Goal: Transaction & Acquisition: Purchase product/service

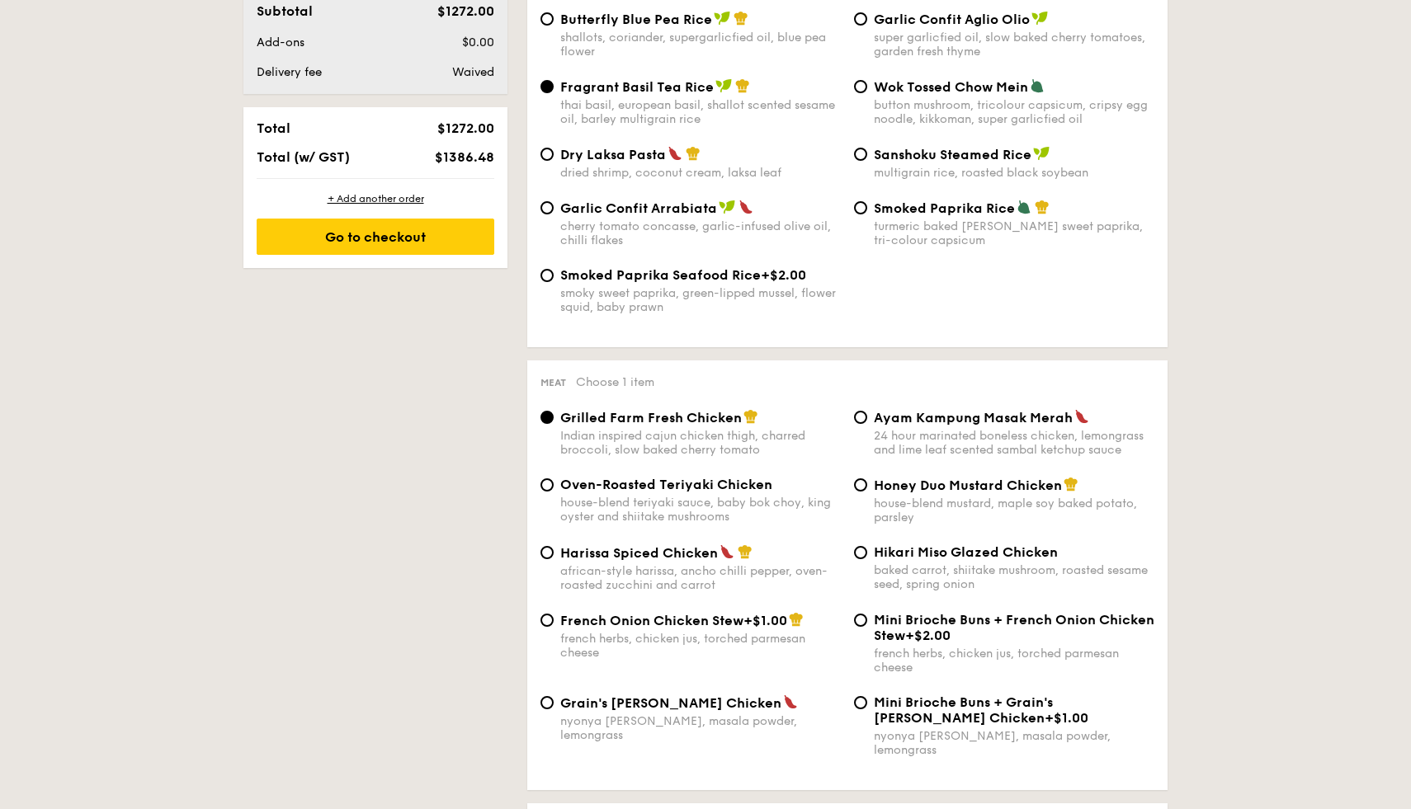
scroll to position [892, 0]
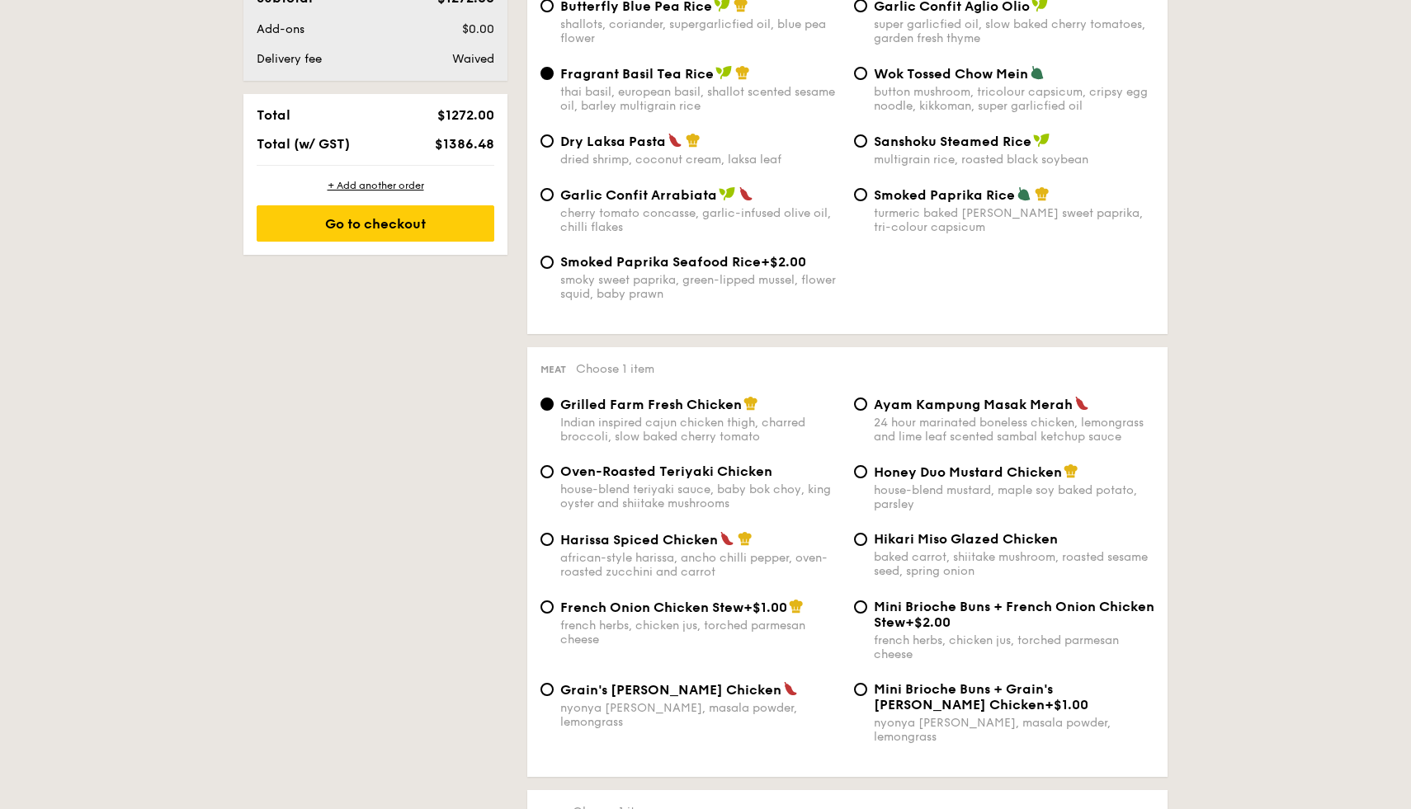
click at [868, 480] on div "Honey Duo Mustard Chicken house-blend mustard, maple soy baked potato, parsley" at bounding box center [1003, 488] width 313 height 48
click at [864, 478] on input "Honey Duo Mustard Chicken house-blend mustard, maple soy baked potato, parsley" at bounding box center [860, 471] width 13 height 13
radio input "true"
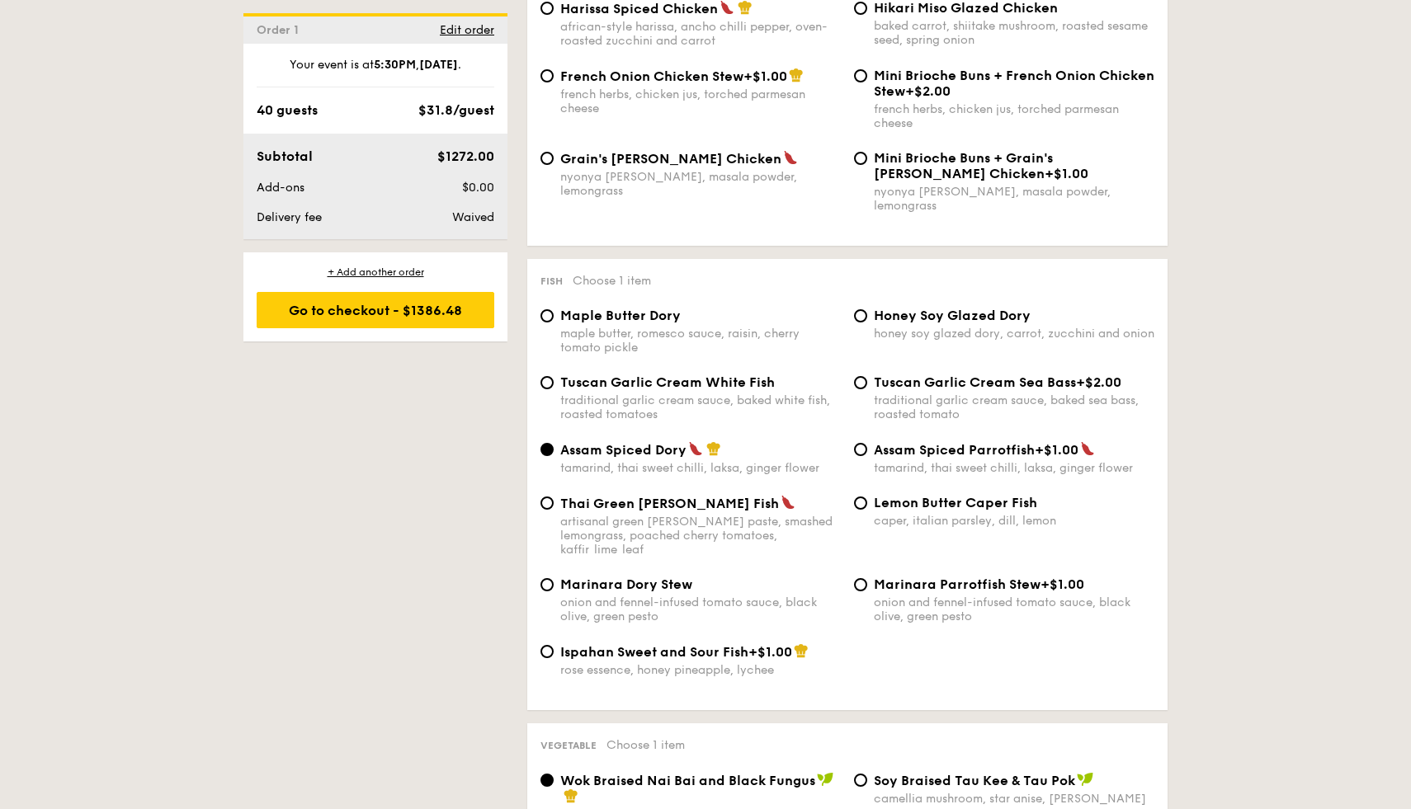
scroll to position [1425, 0]
click at [548, 502] on input "Thai Green [PERSON_NAME] Fish artisanal green [PERSON_NAME] paste, smashed lemo…" at bounding box center [546, 501] width 13 height 13
radio input "true"
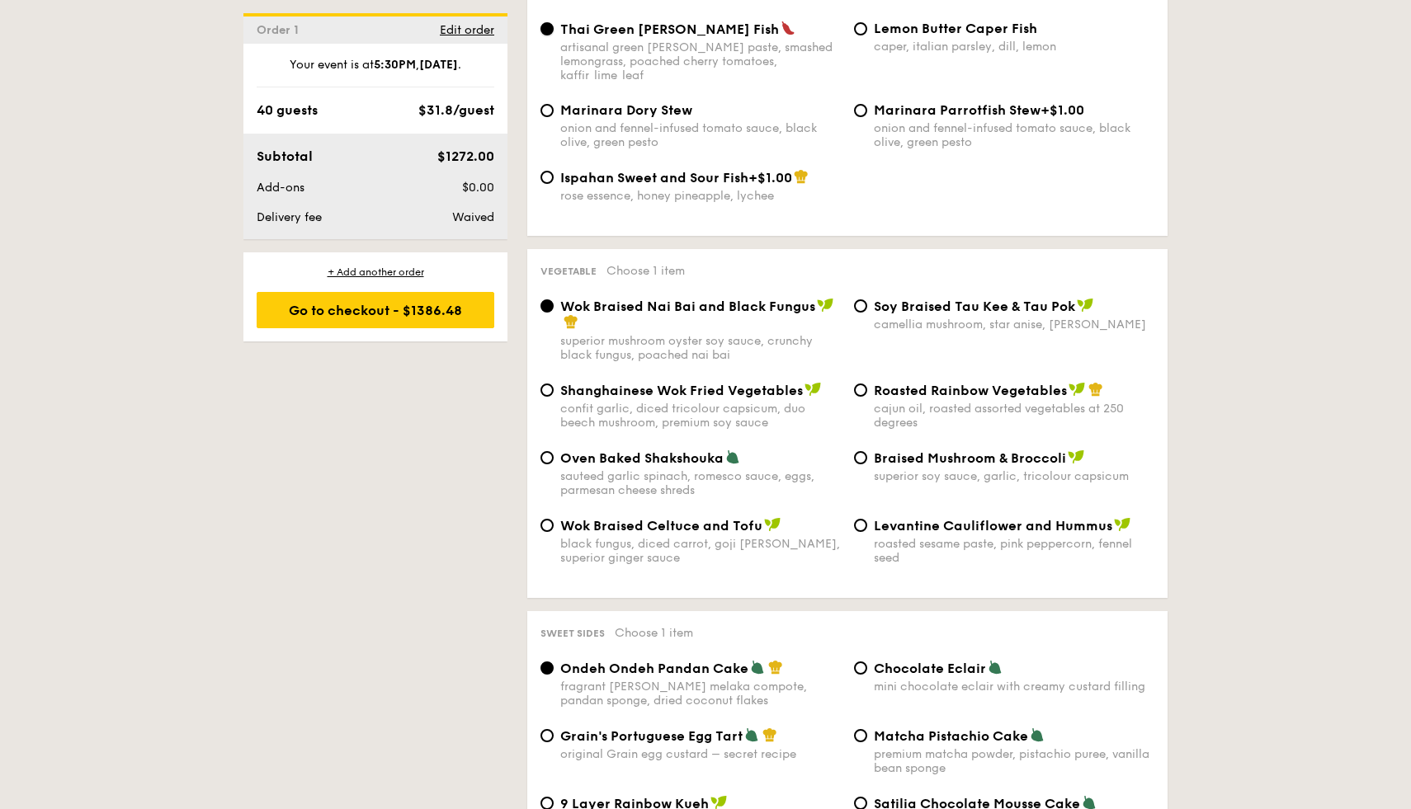
scroll to position [1897, 0]
click at [554, 383] on div "Shanghainese Wok Fried Vegetables confit garlic, diced tricolour capsicum, duo …" at bounding box center [690, 407] width 313 height 48
click at [549, 384] on input "Shanghainese Wok Fried Vegetables confit garlic, diced tricolour capsicum, duo …" at bounding box center [546, 390] width 13 height 13
radio input "true"
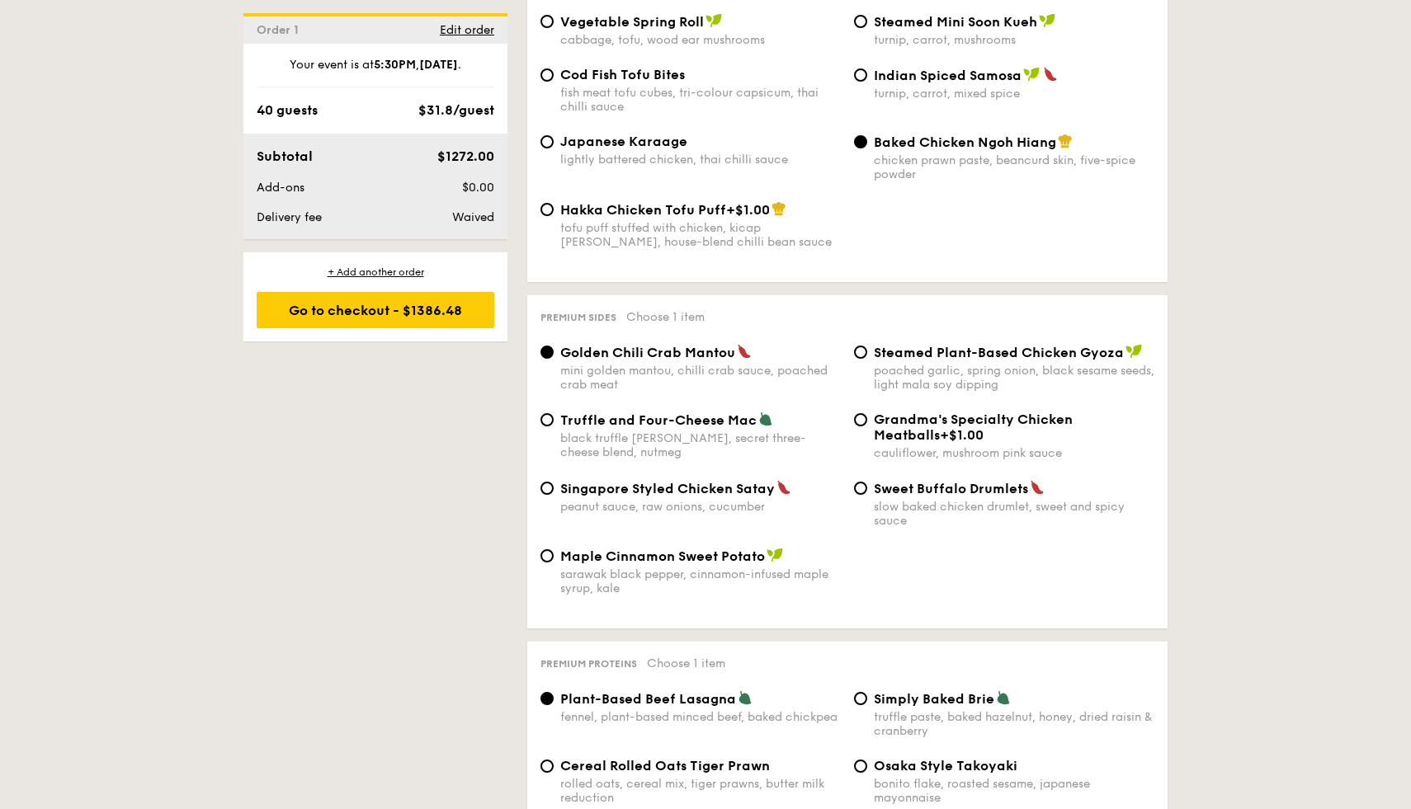
scroll to position [2972, 0]
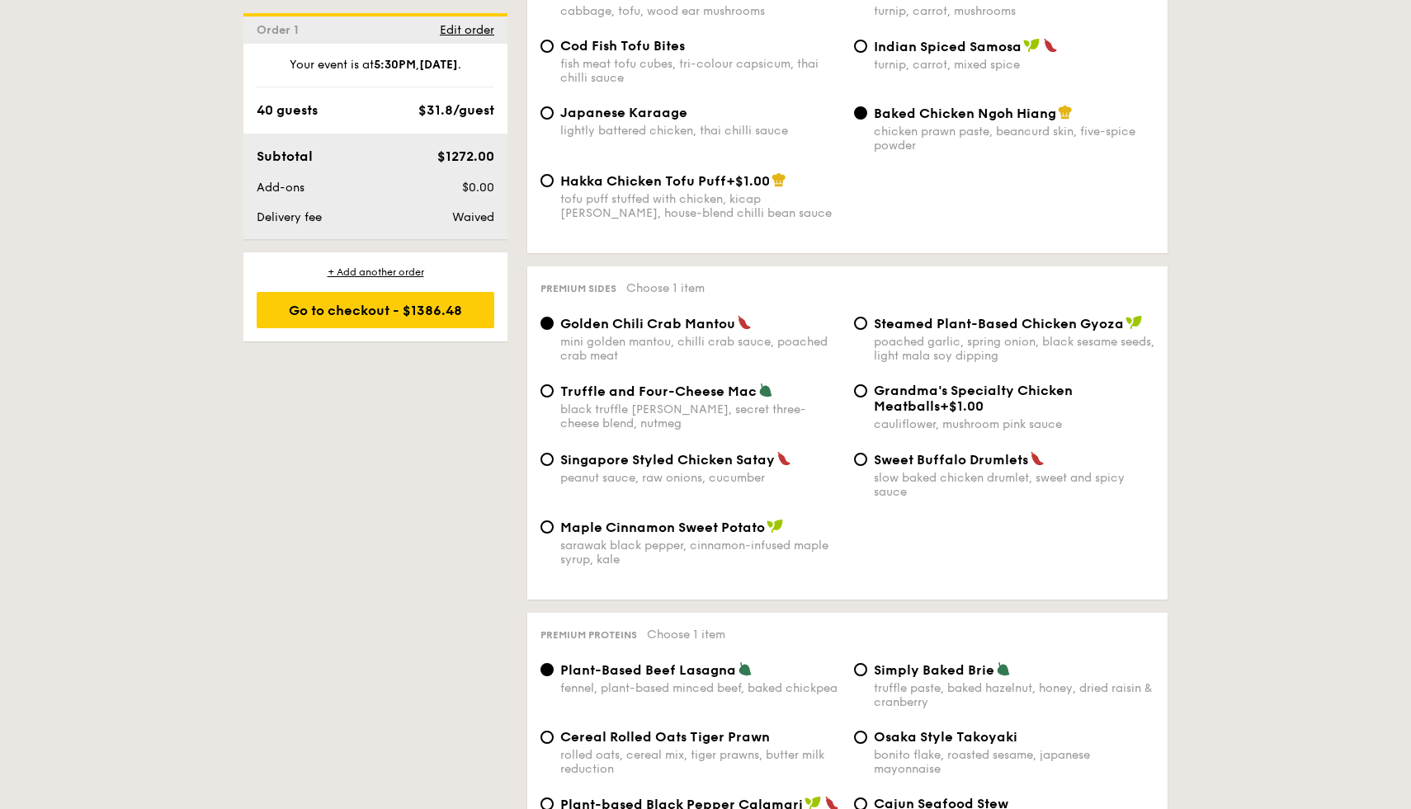
click at [668, 477] on div "peanut sauce, raw onions, cucumber" at bounding box center [700, 478] width 280 height 14
click at [554, 466] on input "Singapore Styled Chicken Satay peanut sauce, raw onions, cucumber" at bounding box center [546, 459] width 13 height 13
radio input "true"
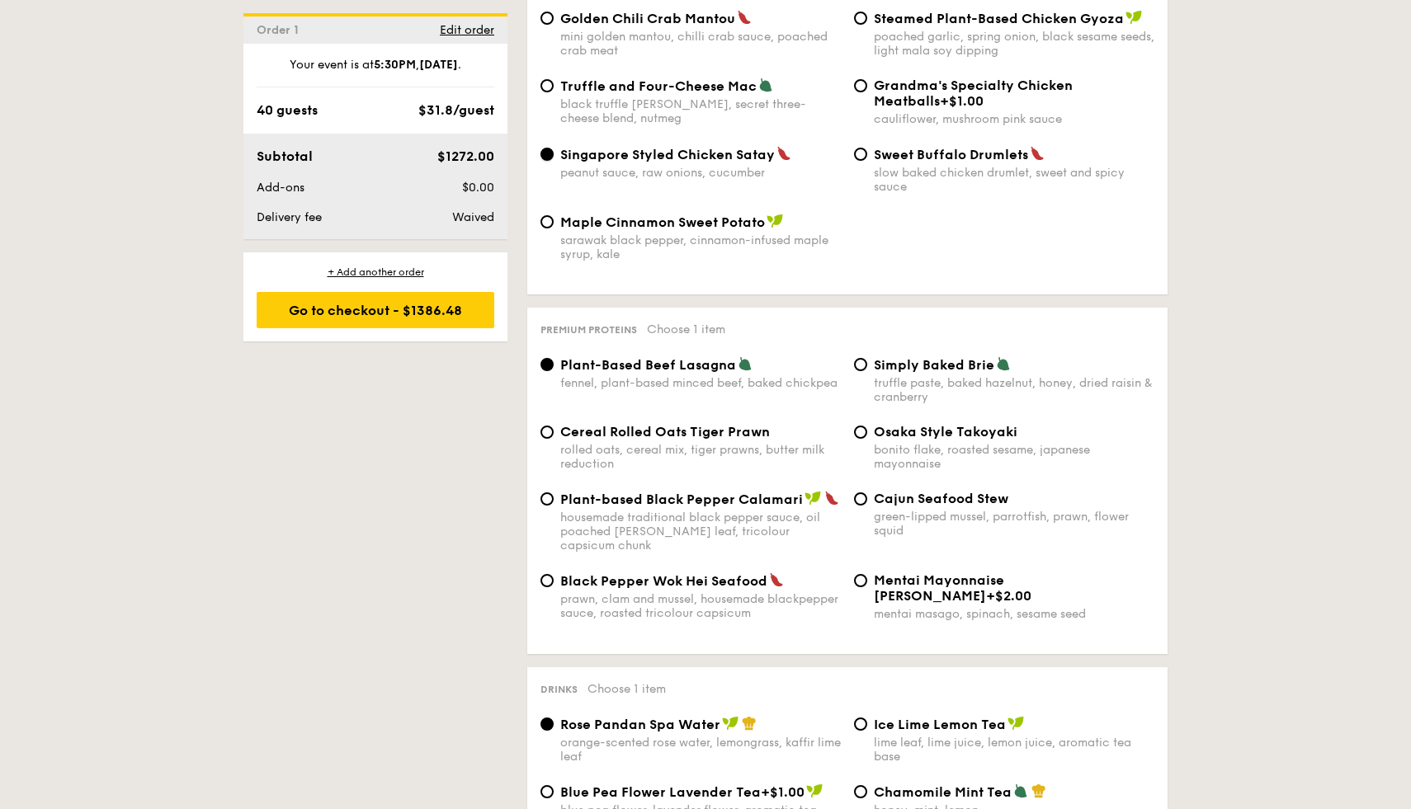
scroll to position [3278, 0]
click at [659, 441] on div "Cereal Rolled Oats Tiger Prawn rolled oats, cereal mix, tiger prawns, butter mi…" at bounding box center [700, 446] width 280 height 47
click at [554, 438] on input "Cereal Rolled Oats Tiger Prawn rolled oats, cereal mix, tiger prawns, butter mi…" at bounding box center [546, 431] width 13 height 13
radio input "true"
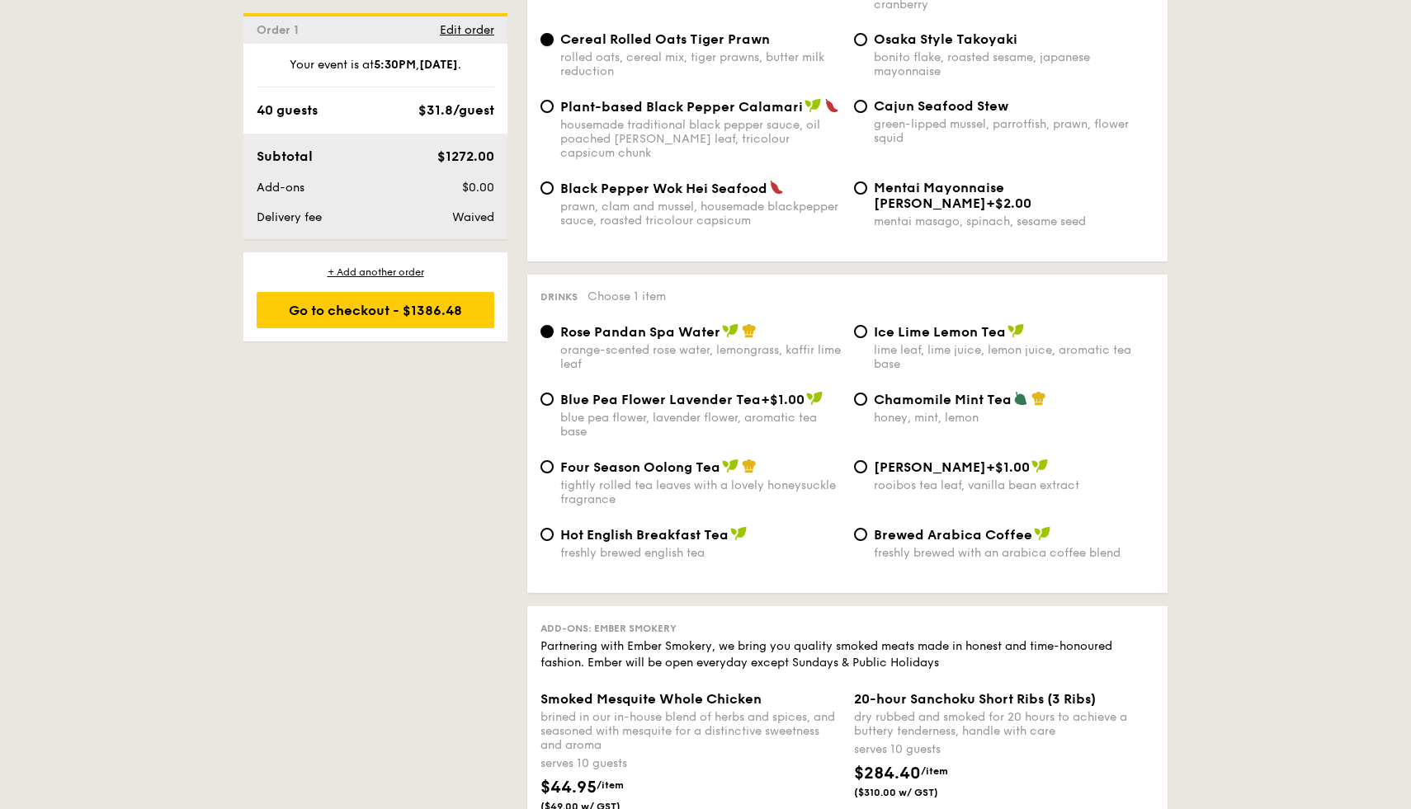
scroll to position [3658, 0]
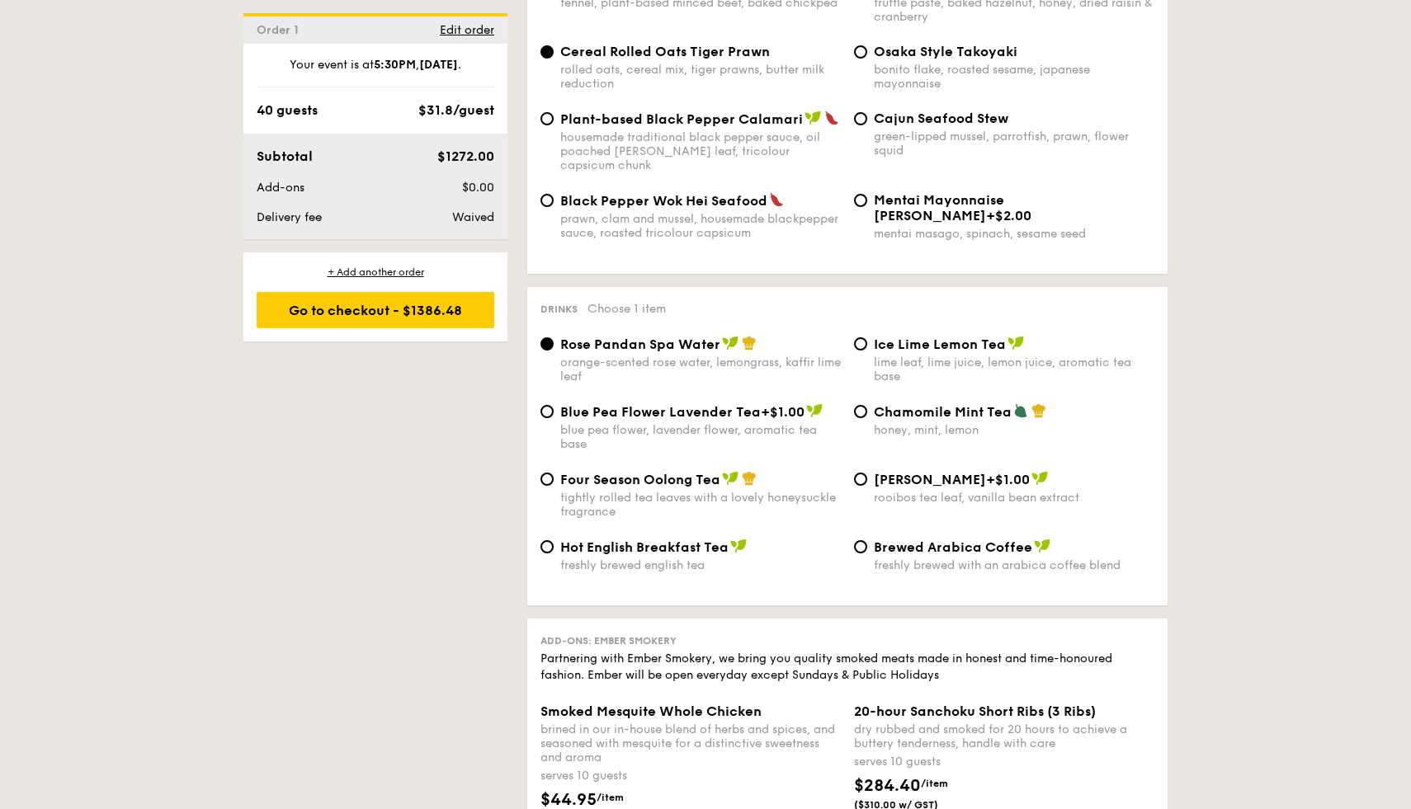
click at [557, 408] on div "Blue Pea Flower Lavender Tea +$1.00 blue pea flower, lavender flower, aromatic …" at bounding box center [690, 427] width 313 height 48
click at [550, 405] on input "Blue Pea Flower Lavender Tea +$1.00 blue pea flower, lavender flower, aromatic …" at bounding box center [546, 411] width 13 height 13
radio input "true"
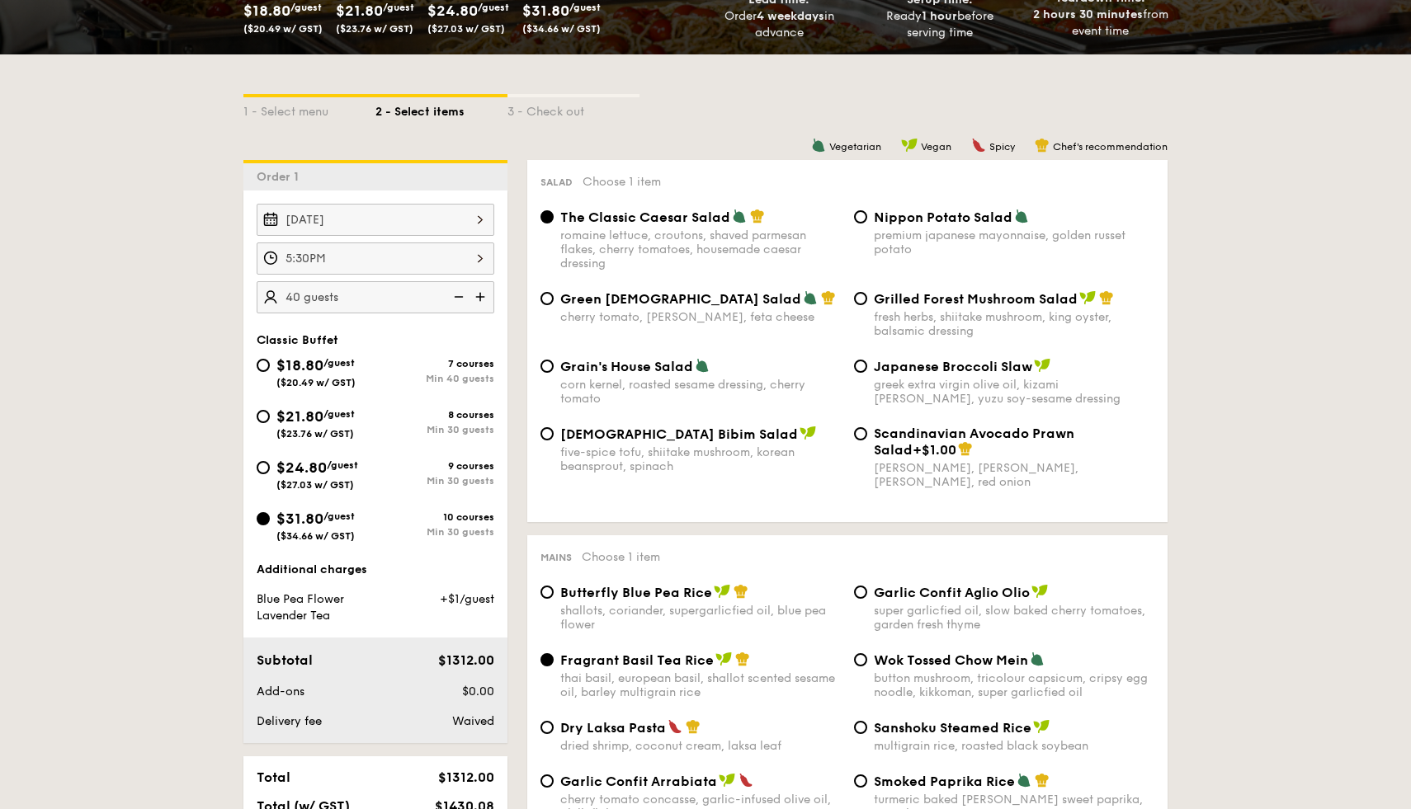
scroll to position [279, 0]
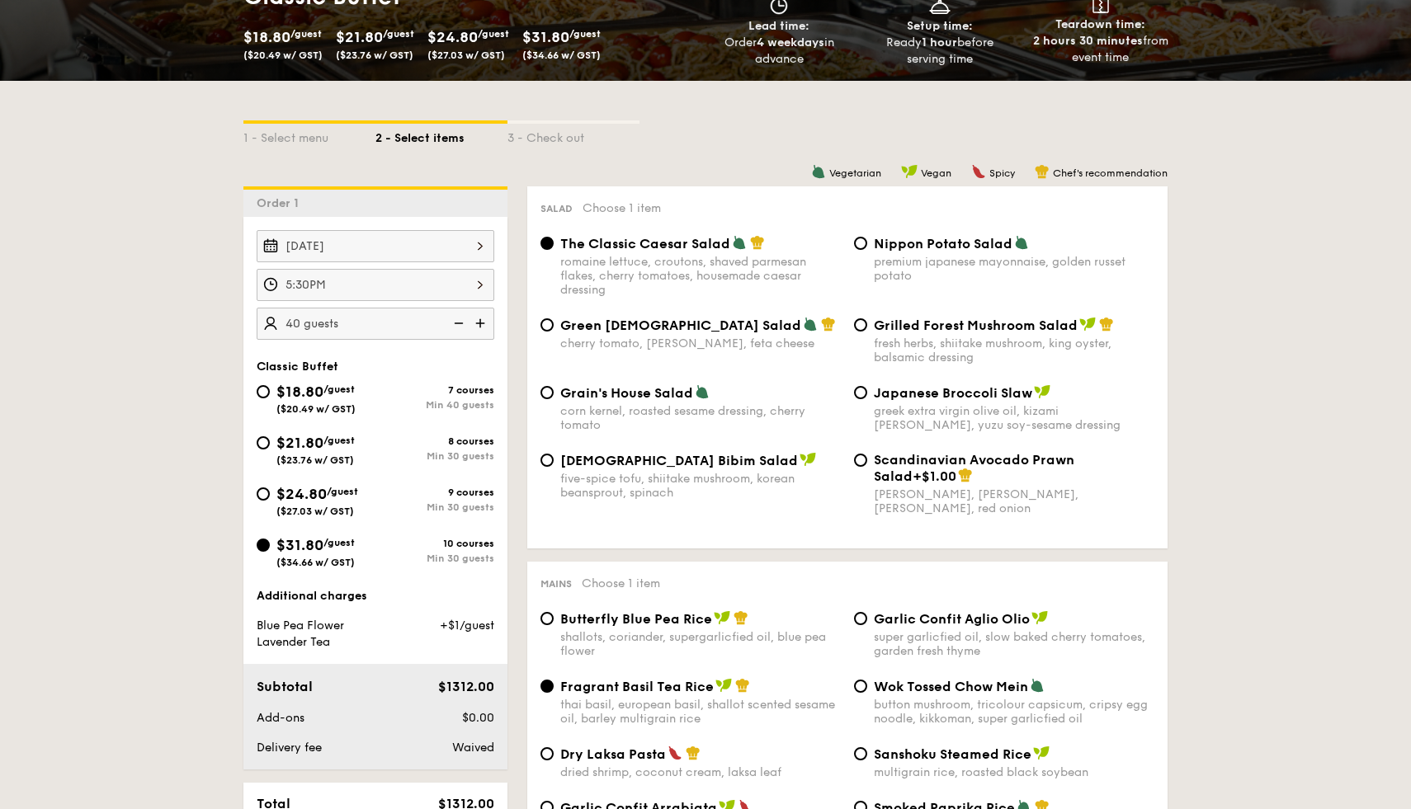
click at [458, 315] on img at bounding box center [457, 323] width 25 height 31
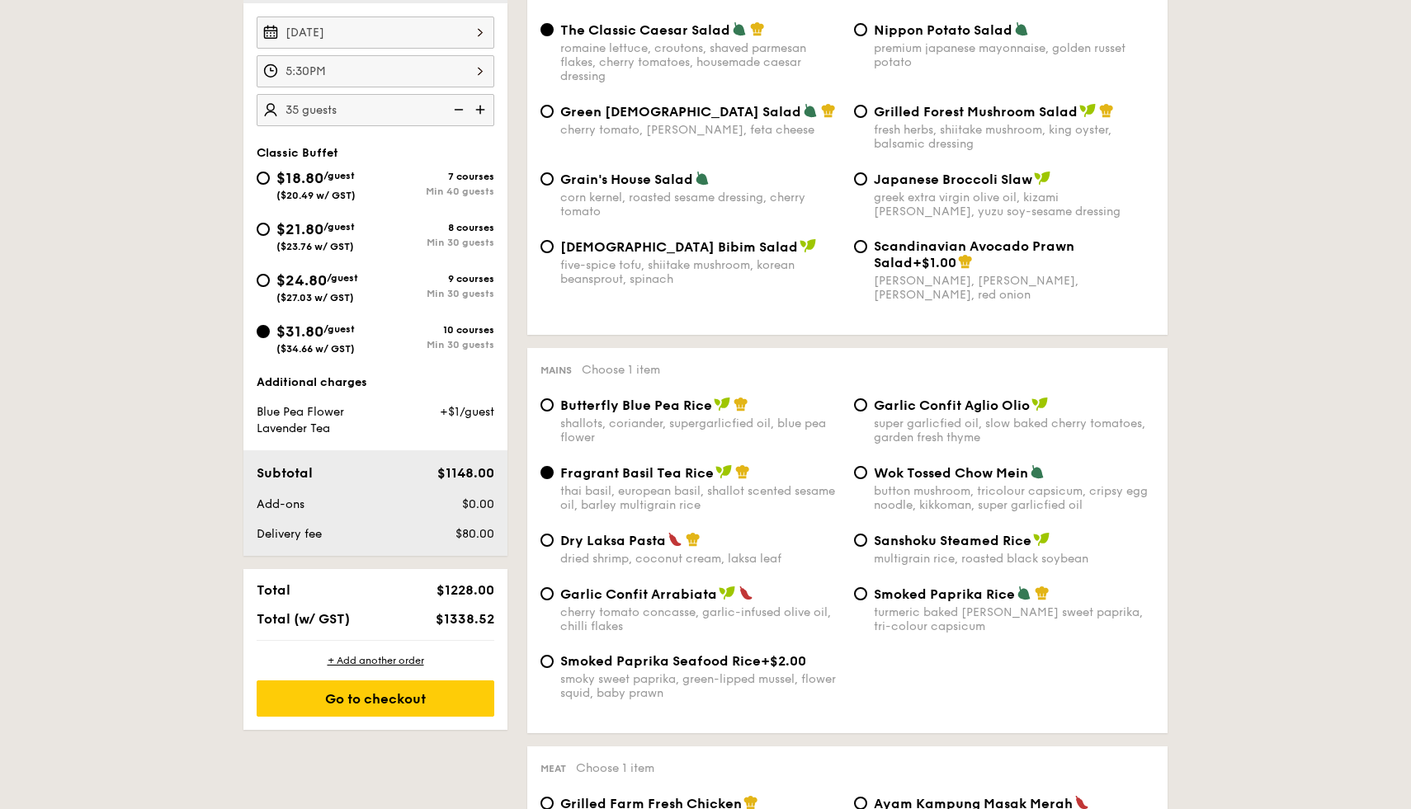
scroll to position [493, 0]
click at [478, 111] on img at bounding box center [481, 108] width 25 height 31
type input "40 guests"
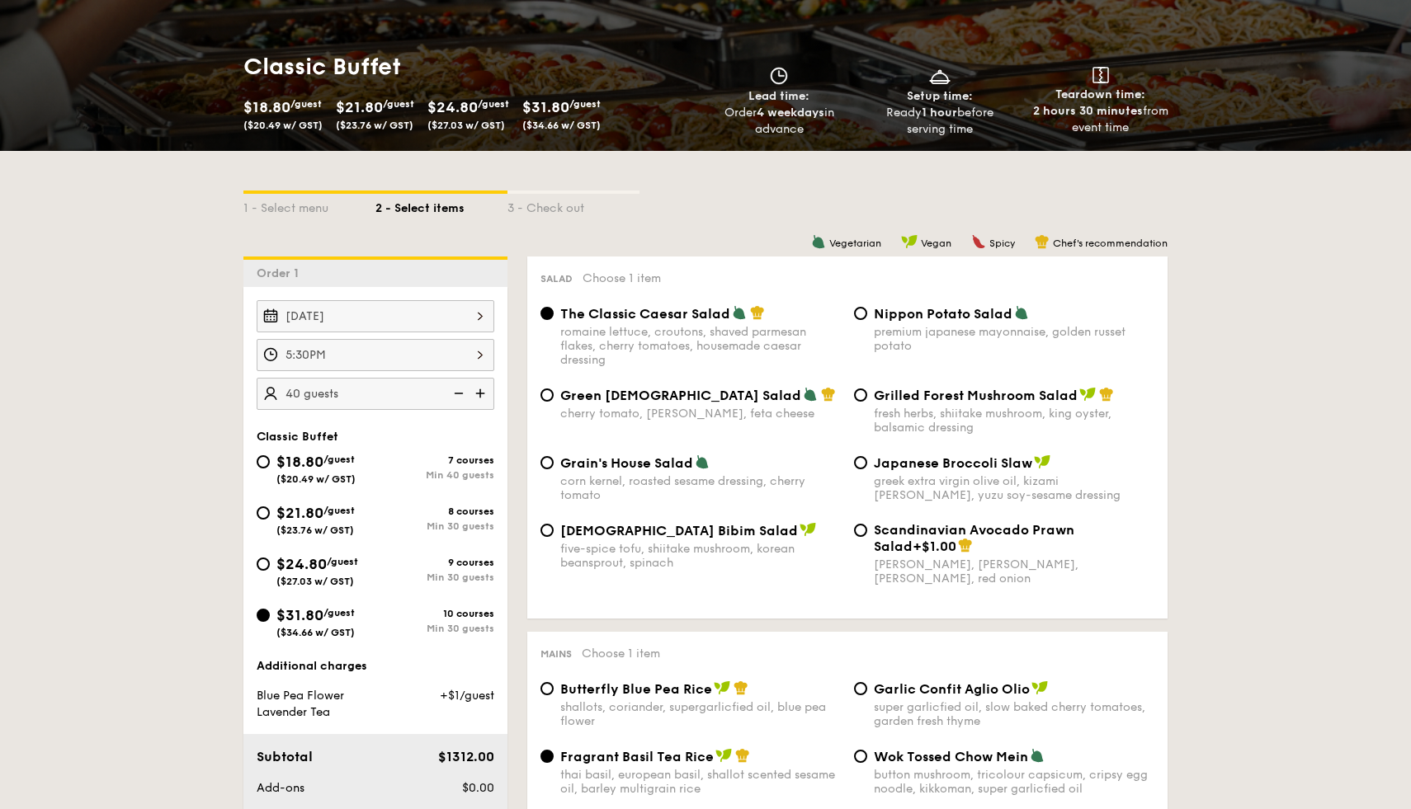
scroll to position [210, 0]
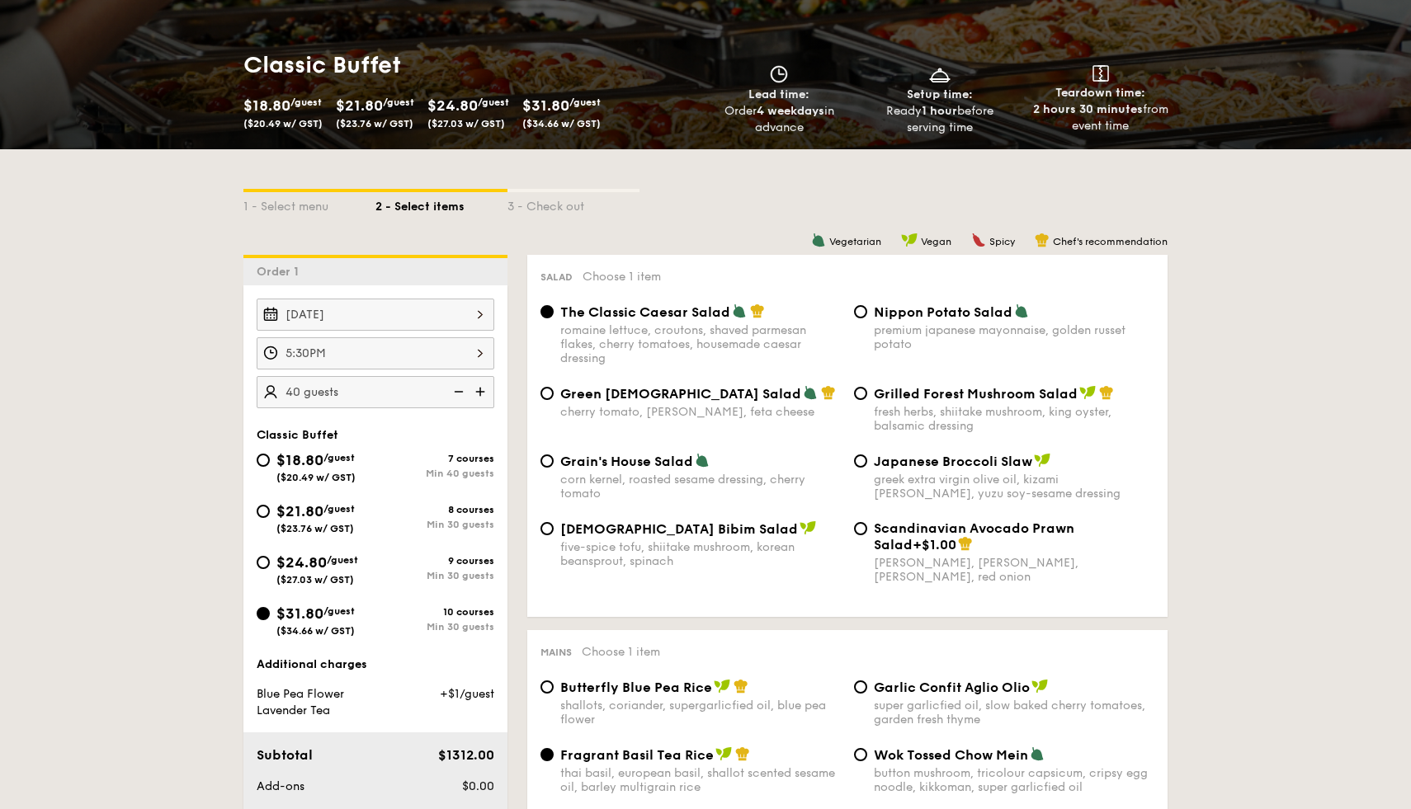
click at [342, 350] on div "5:30PM" at bounding box center [376, 353] width 238 height 32
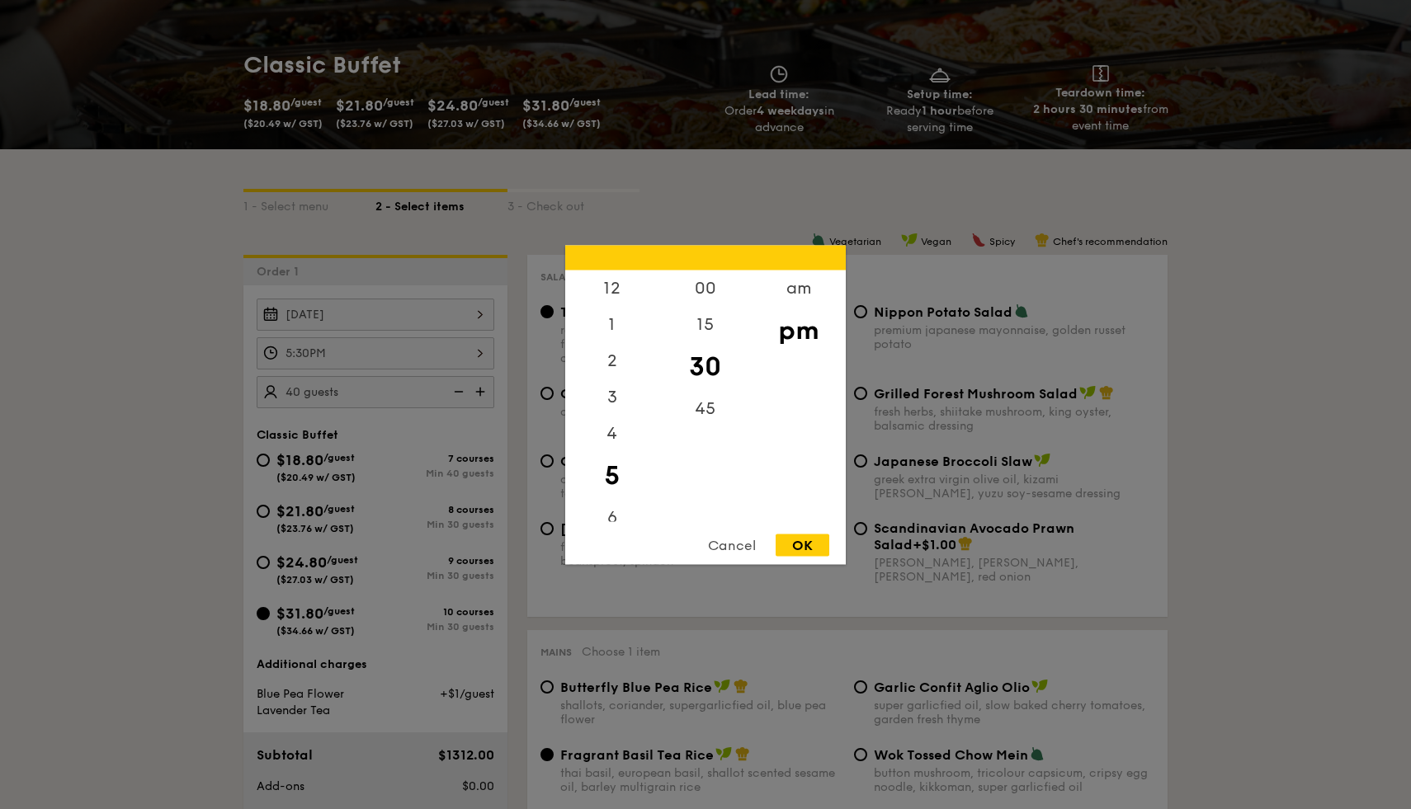
click at [820, 547] on div "OK" at bounding box center [802, 545] width 54 height 22
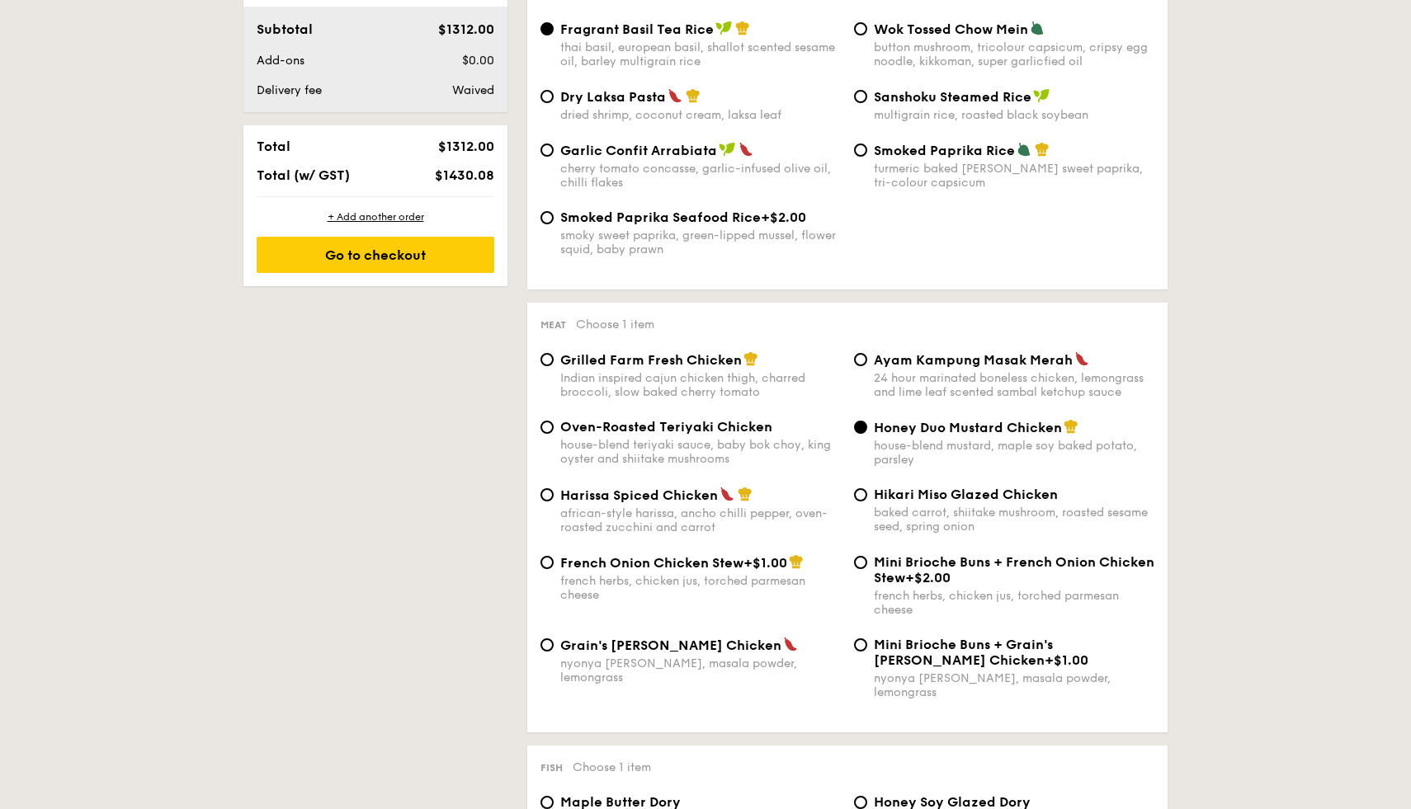
scroll to position [935, 0]
